Goal: Information Seeking & Learning: Learn about a topic

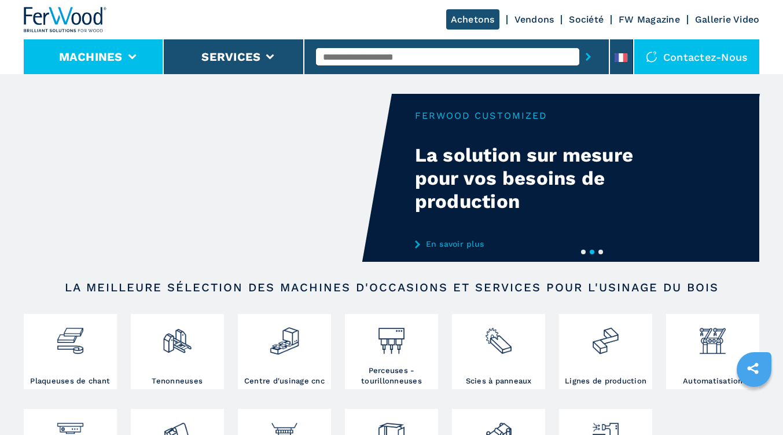
click at [88, 57] on button "Machines" at bounding box center [91, 57] width 64 height 14
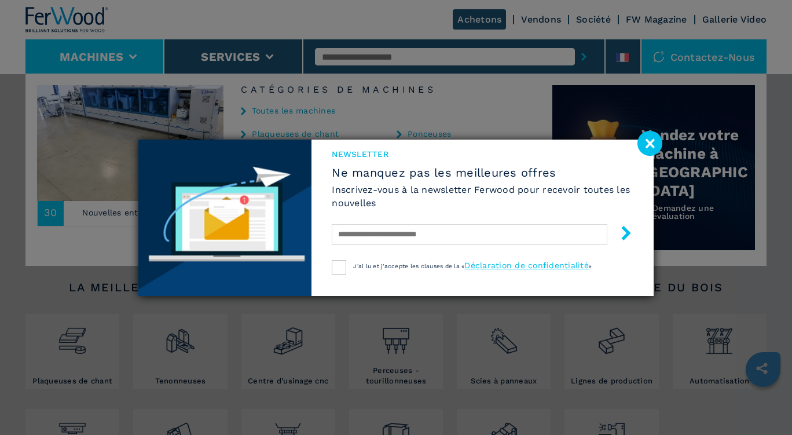
click at [656, 144] on image at bounding box center [649, 143] width 25 height 25
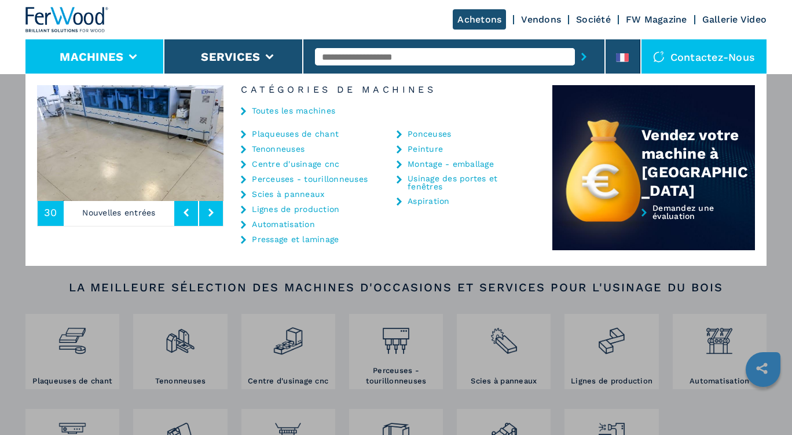
click at [276, 134] on link "Plaqueuses de chant" at bounding box center [295, 134] width 87 height 8
click at [262, 136] on link "Plaqueuses de chant" at bounding box center [295, 134] width 87 height 8
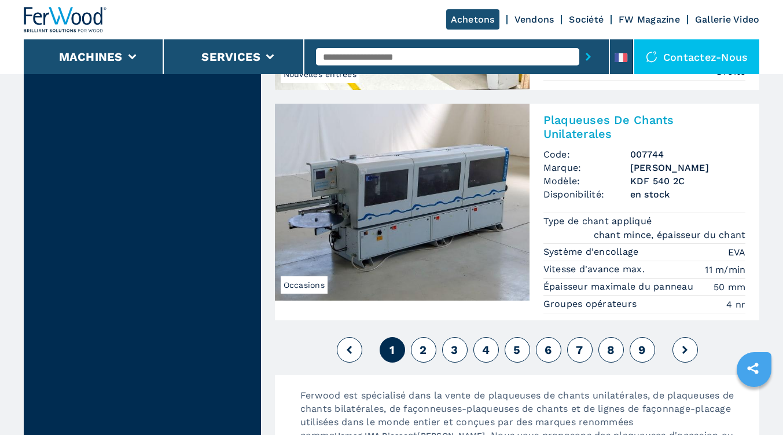
scroll to position [3095, 0]
click at [430, 355] on button "2" at bounding box center [423, 348] width 25 height 25
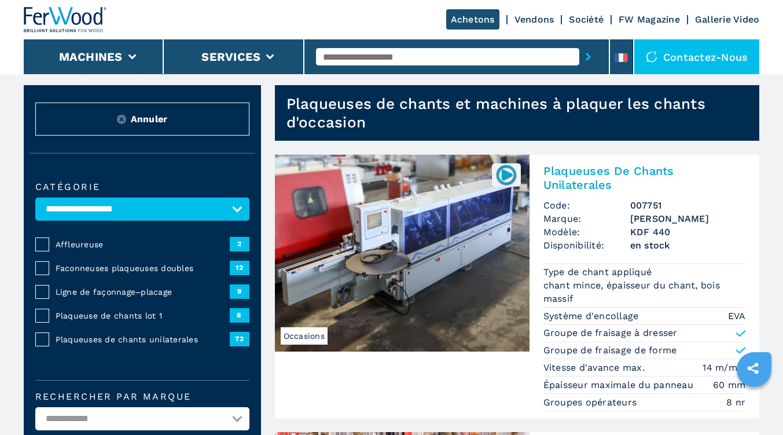
scroll to position [15, 0]
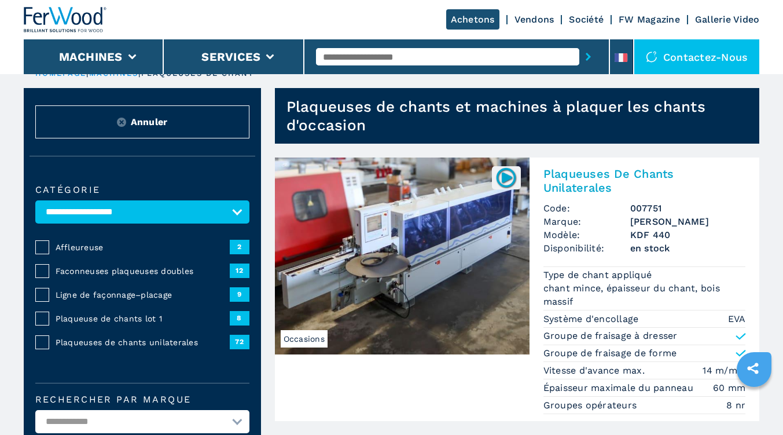
click at [475, 234] on img at bounding box center [402, 255] width 255 height 197
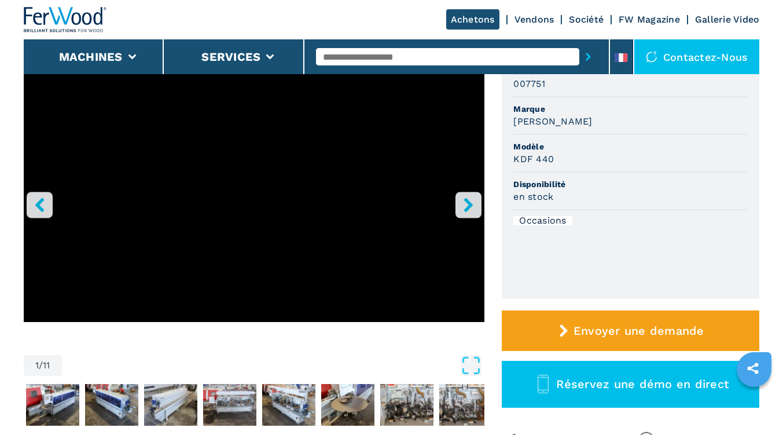
scroll to position [145, 0]
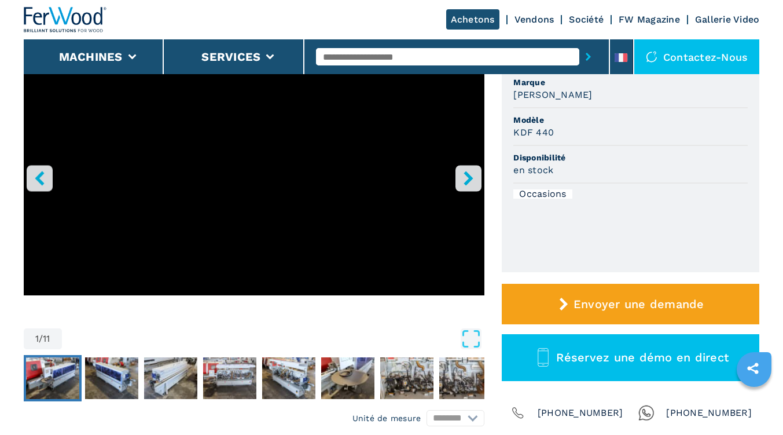
click at [73, 379] on img "Go to Slide 2" at bounding box center [52, 378] width 53 height 42
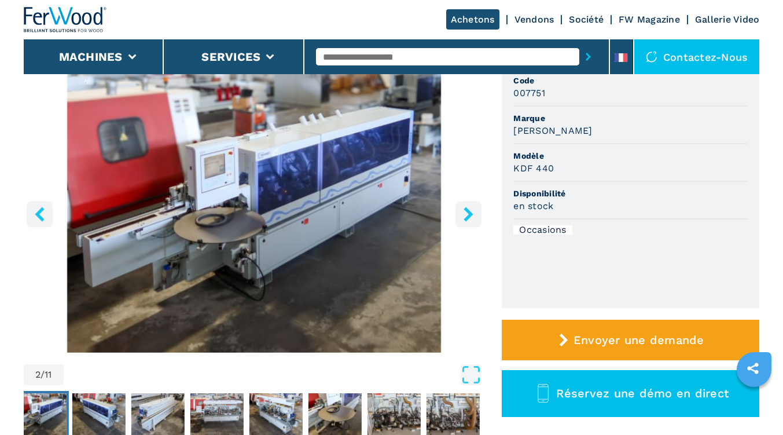
scroll to position [108, 0]
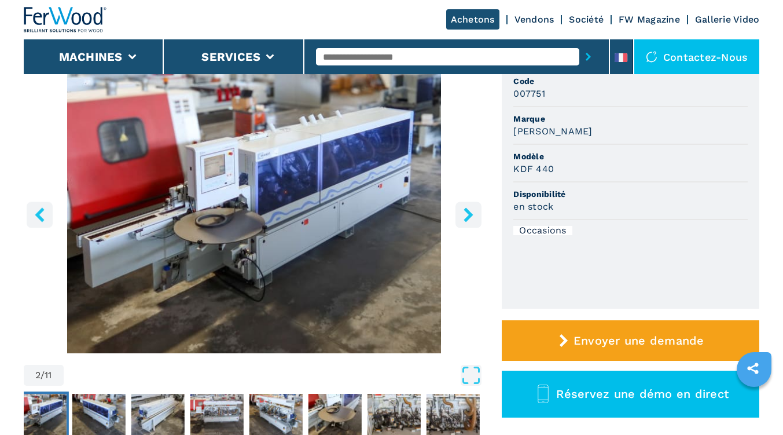
click at [405, 206] on img "Go to Slide 2" at bounding box center [254, 212] width 461 height 281
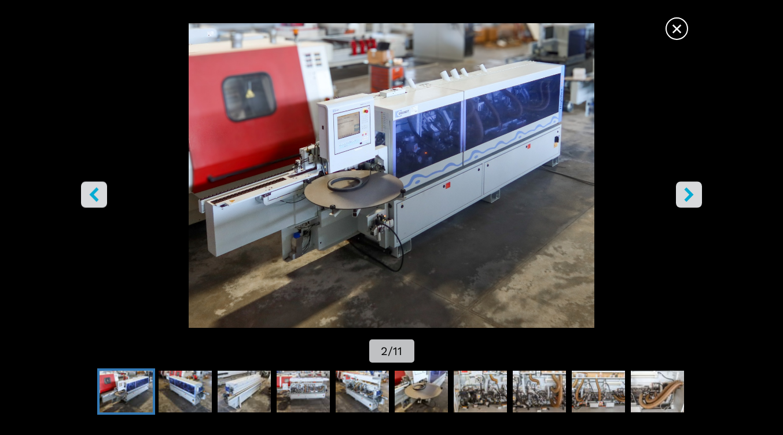
click at [691, 207] on button "right-button" at bounding box center [689, 194] width 26 height 26
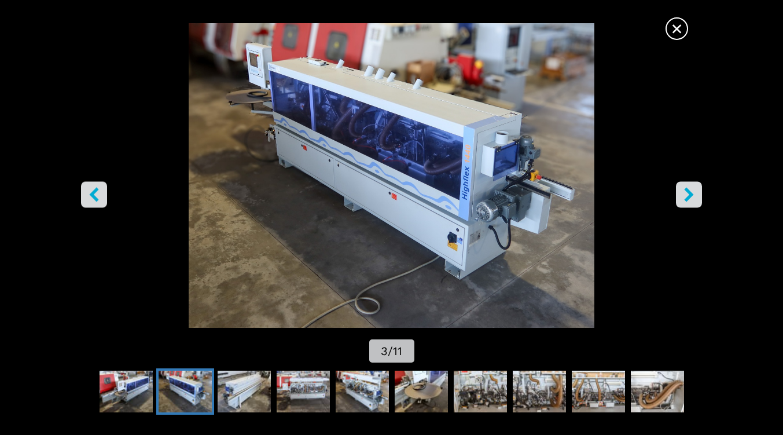
click at [696, 215] on img "Go to Slide 3" at bounding box center [391, 175] width 705 height 305
click at [681, 200] on button "right-button" at bounding box center [689, 194] width 26 height 26
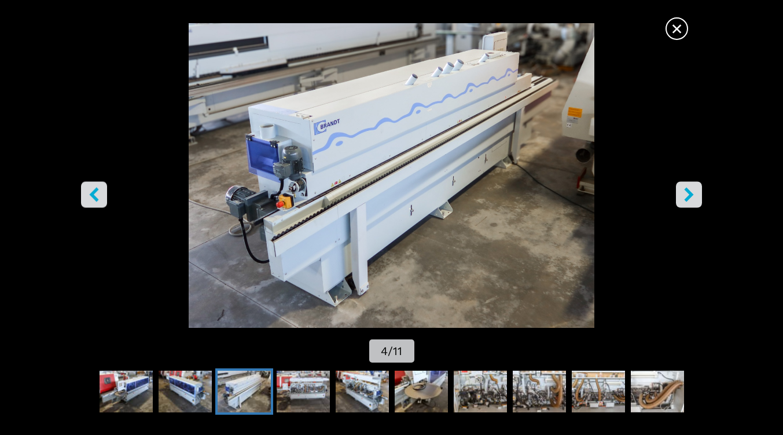
click at [684, 199] on icon "right-button" at bounding box center [689, 194] width 14 height 14
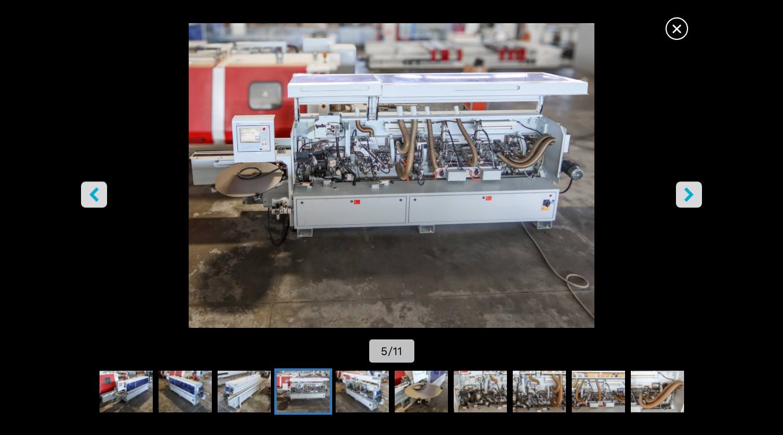
click at [684, 203] on button "right-button" at bounding box center [689, 194] width 26 height 26
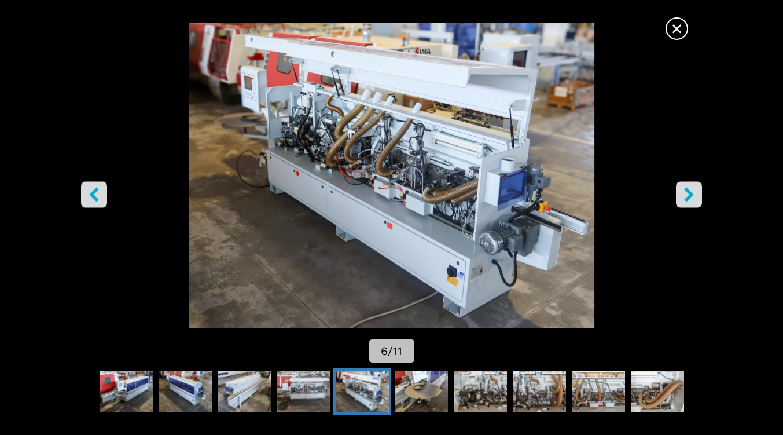
click at [687, 205] on button "right-button" at bounding box center [689, 194] width 26 height 26
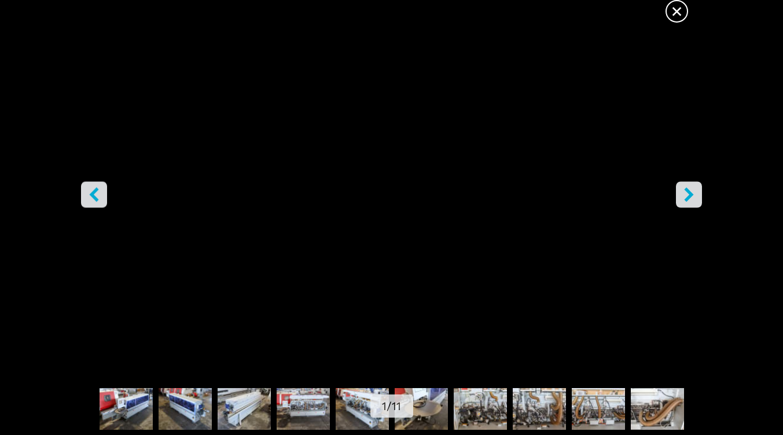
click at [679, 8] on span "×" at bounding box center [677, 9] width 20 height 20
